Goal: Task Accomplishment & Management: Manage account settings

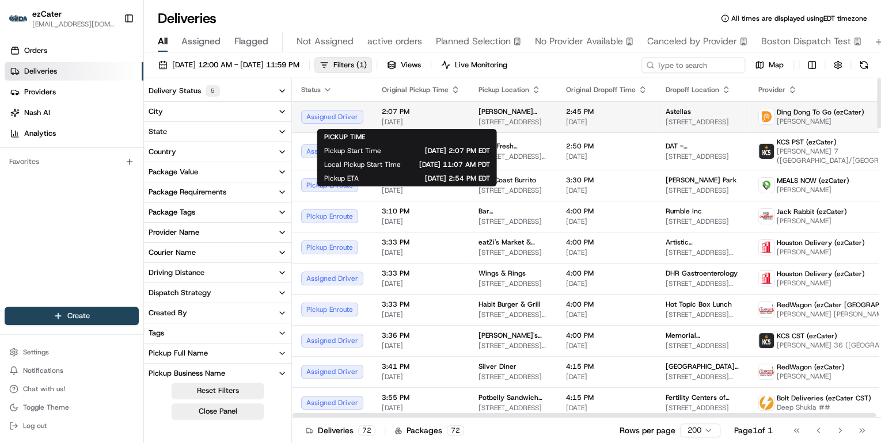
click at [433, 123] on span "[DATE]" at bounding box center [421, 121] width 78 height 9
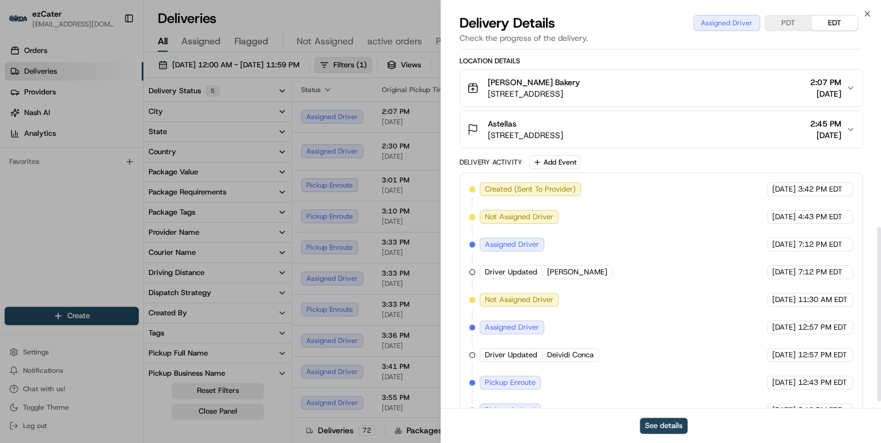
scroll to position [382, 0]
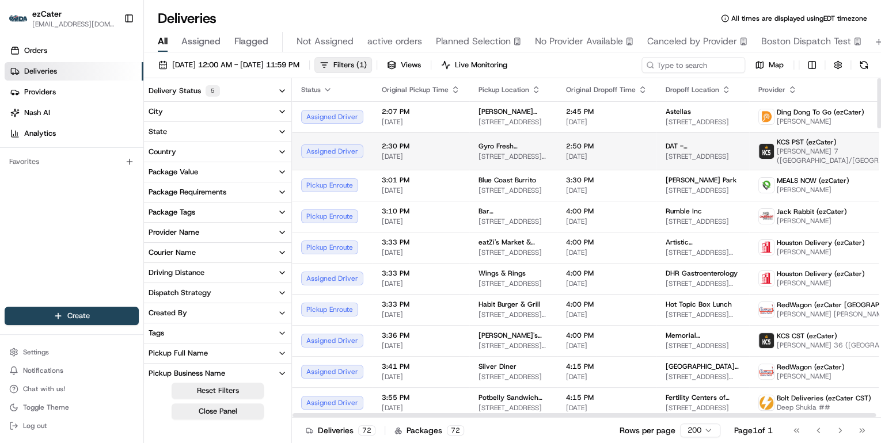
click at [455, 154] on td "2:30 PM 08/19/2025" at bounding box center [421, 150] width 97 height 37
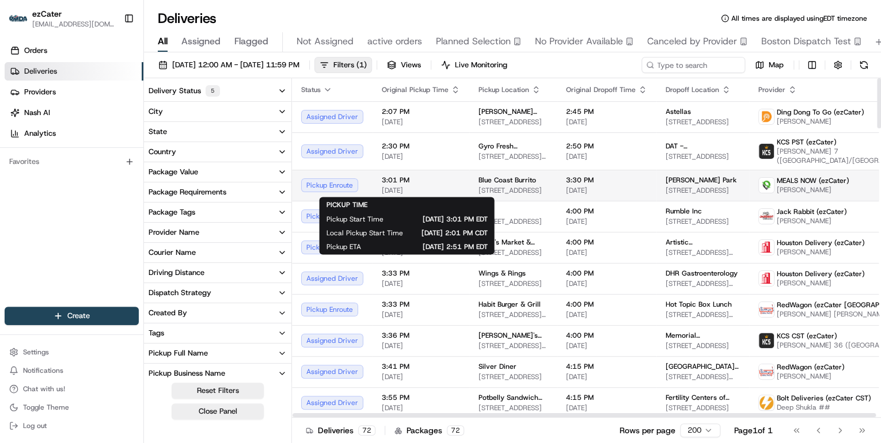
click at [433, 191] on span "[DATE]" at bounding box center [421, 190] width 78 height 9
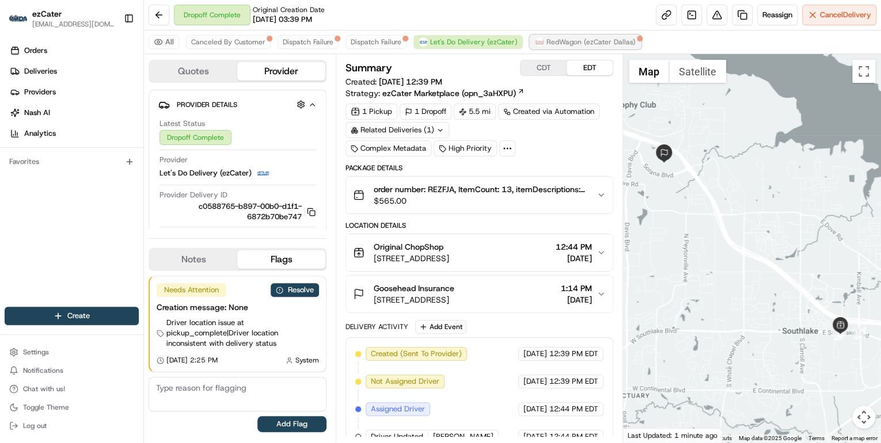
click at [553, 44] on span "RedWagon (ezCater Dallas)" at bounding box center [590, 41] width 89 height 9
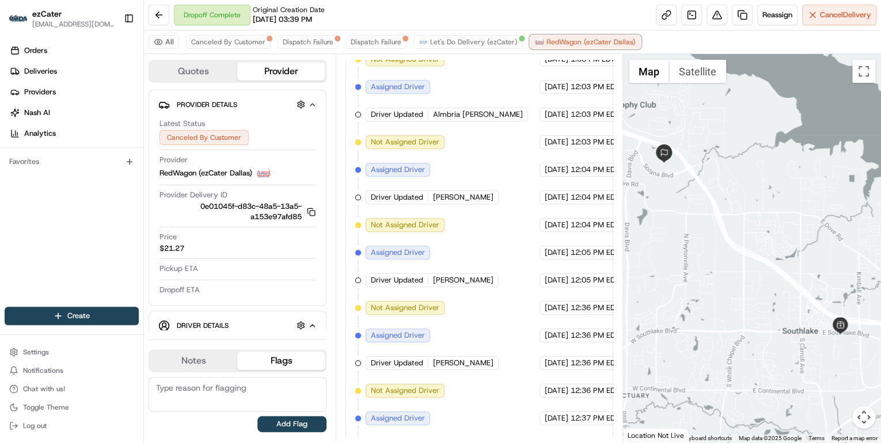
scroll to position [453, 0]
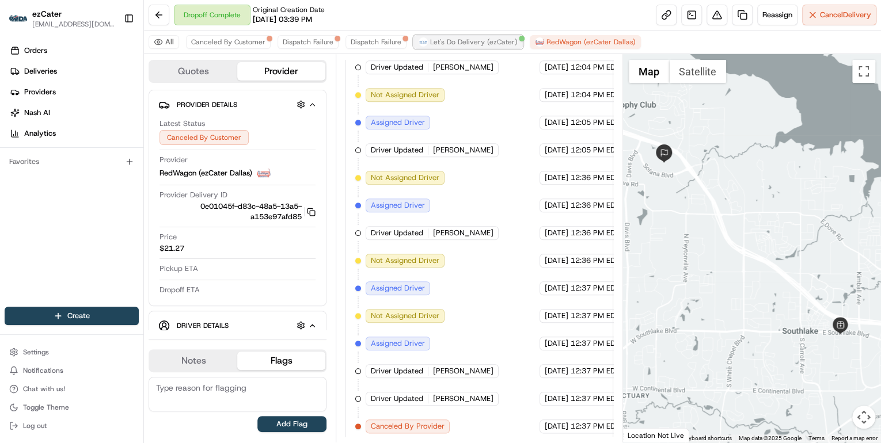
click at [447, 40] on span "Let's Do Delivery (ezCater)" at bounding box center [474, 41] width 88 height 9
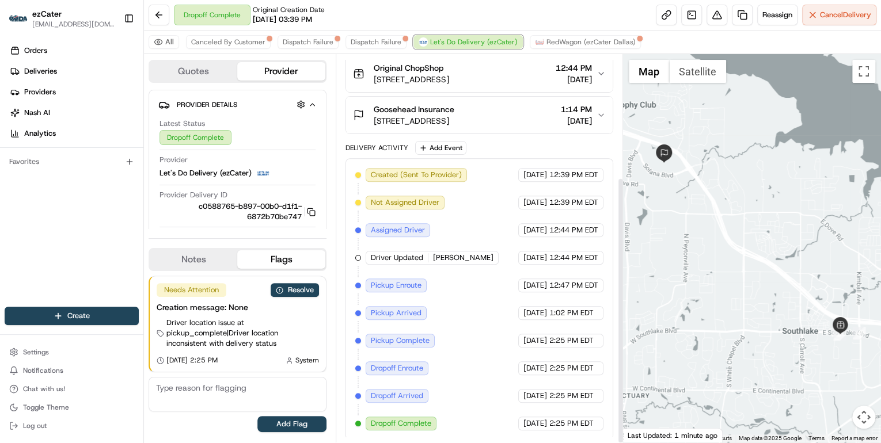
scroll to position [178, 0]
click at [358, 44] on span "Dispatch Failure" at bounding box center [376, 41] width 51 height 9
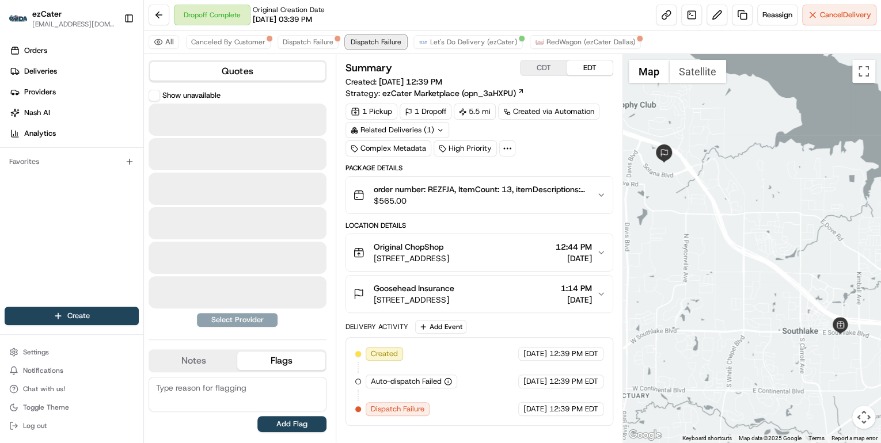
scroll to position [0, 0]
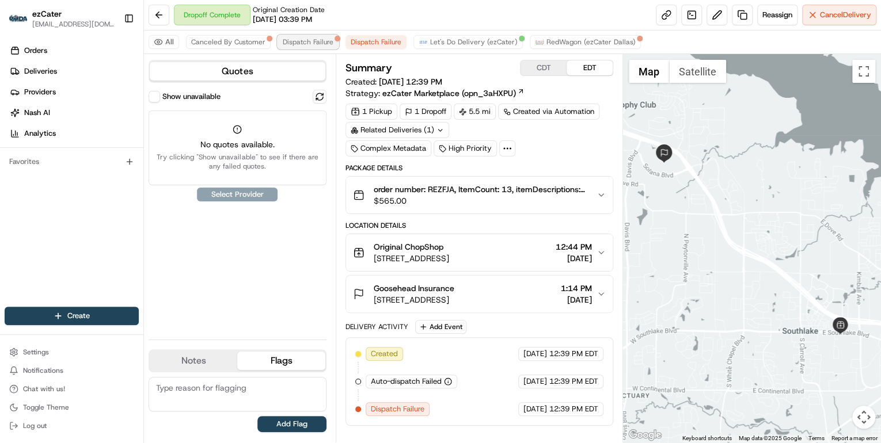
click at [298, 38] on span "Dispatch Failure" at bounding box center [308, 41] width 51 height 9
click at [226, 41] on span "Canceled By Customer" at bounding box center [228, 41] width 74 height 9
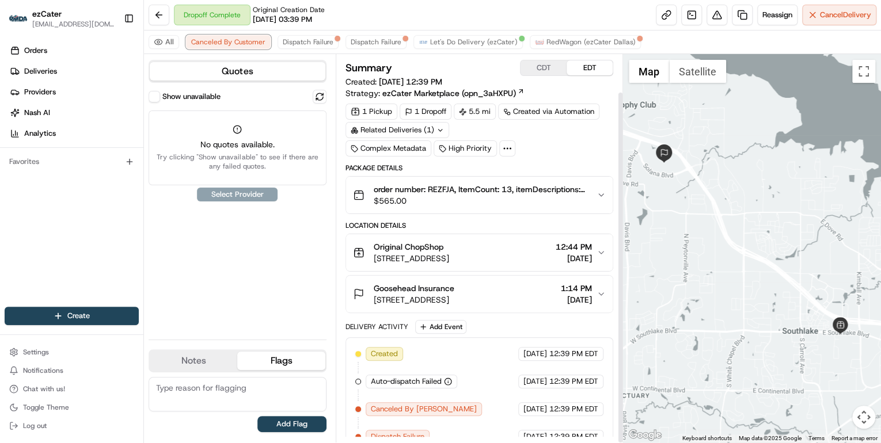
scroll to position [41, 0]
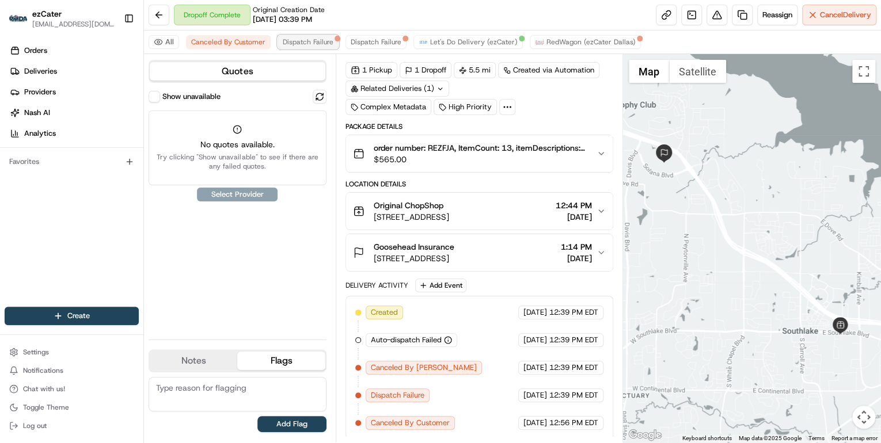
click at [311, 47] on button "Dispatch Failure" at bounding box center [308, 42] width 61 height 14
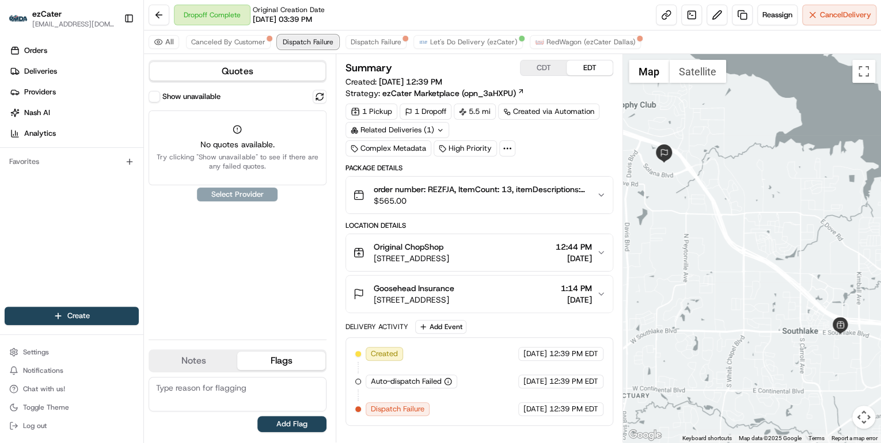
scroll to position [0, 0]
click at [366, 43] on span "Dispatch Failure" at bounding box center [376, 41] width 51 height 9
click at [450, 46] on span "Let's Do Delivery (ezCater)" at bounding box center [474, 41] width 88 height 9
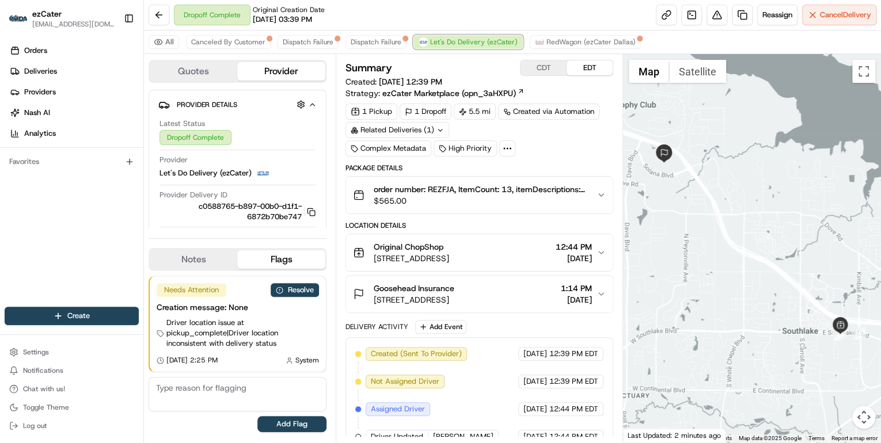
scroll to position [178, 0]
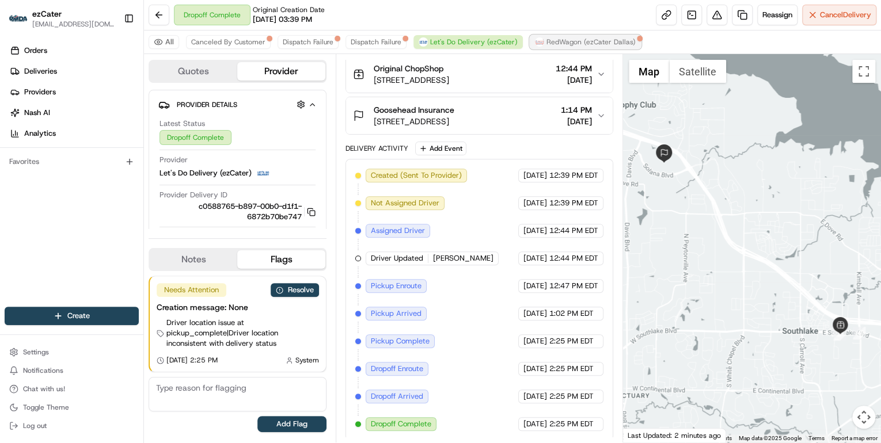
click at [572, 44] on span "RedWagon (ezCater Dallas)" at bounding box center [590, 41] width 89 height 9
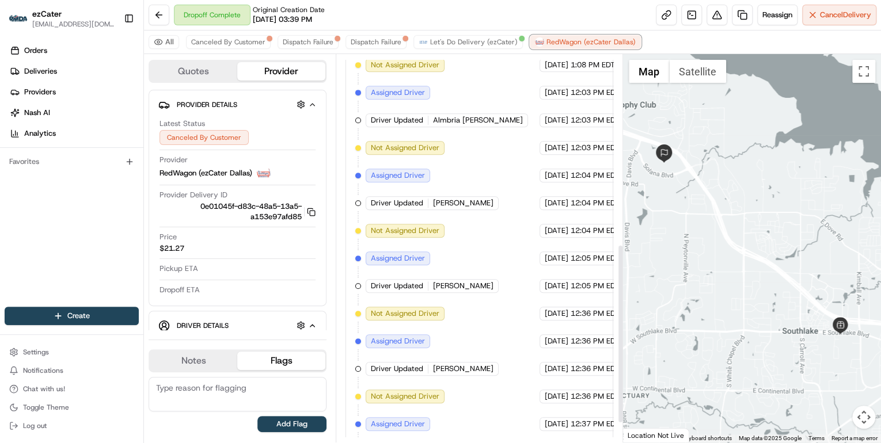
scroll to position [453, 0]
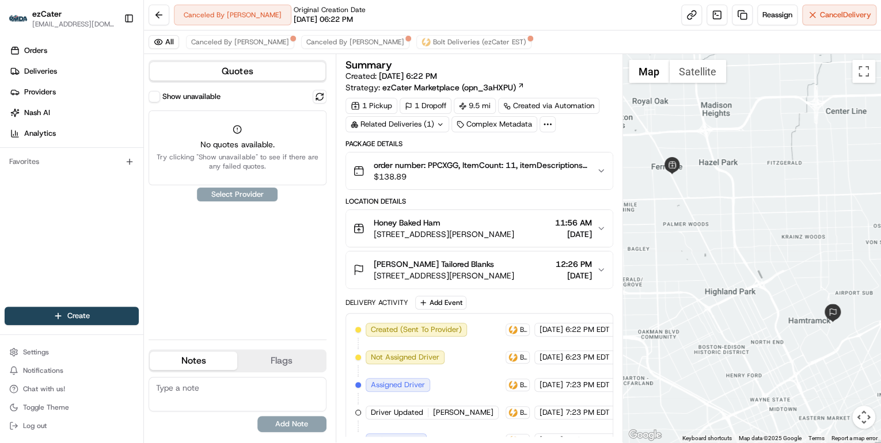
click at [446, 181] on span "$138.89" at bounding box center [481, 177] width 214 height 12
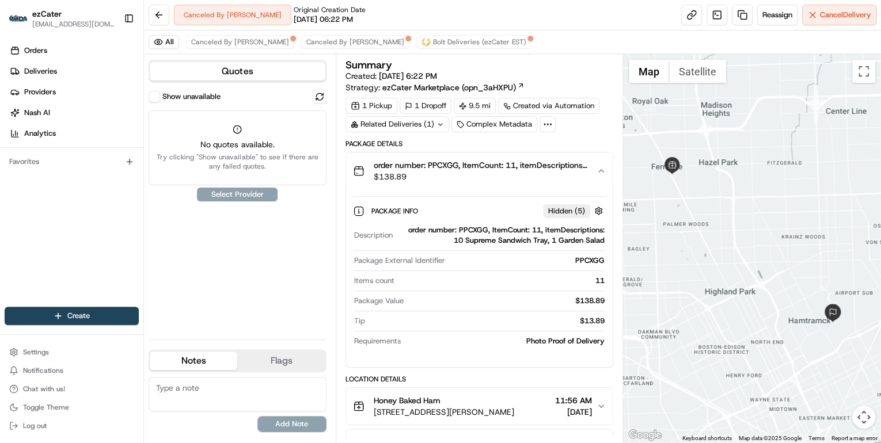
click at [462, 228] on div "order number: PPCXGG, ItemCount: 11, itemDescriptions: 10 Supreme Sandwich Tray…" at bounding box center [500, 235] width 207 height 21
copy div "PPCXGG"
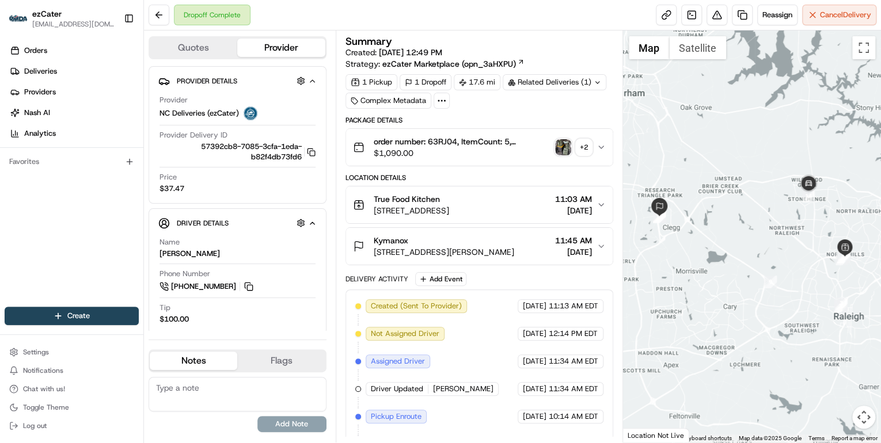
scroll to position [131, 0]
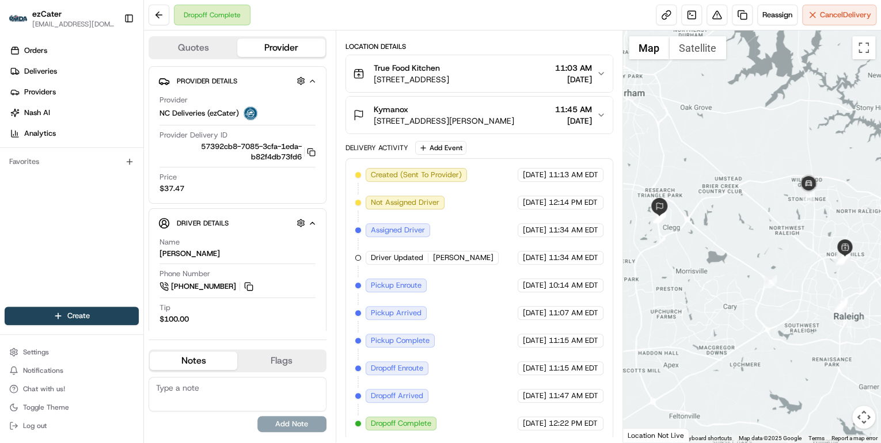
click at [750, 239] on div at bounding box center [752, 237] width 258 height 412
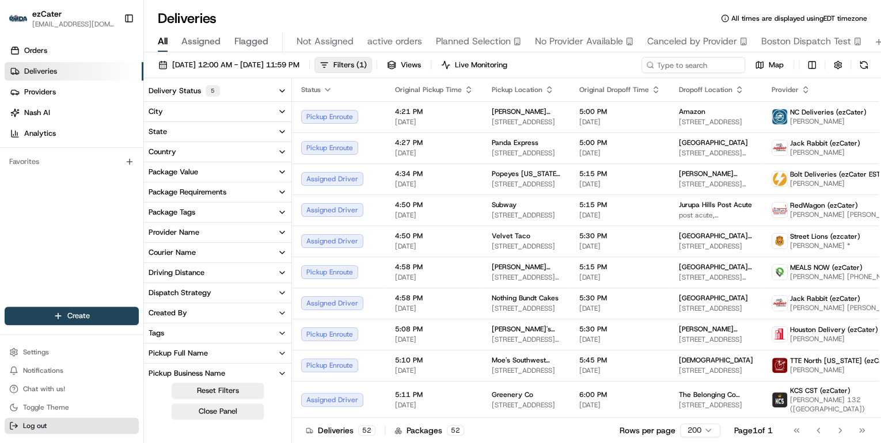
click at [48, 425] on button "Log out" at bounding box center [72, 426] width 134 height 16
